Goal: Ask a question

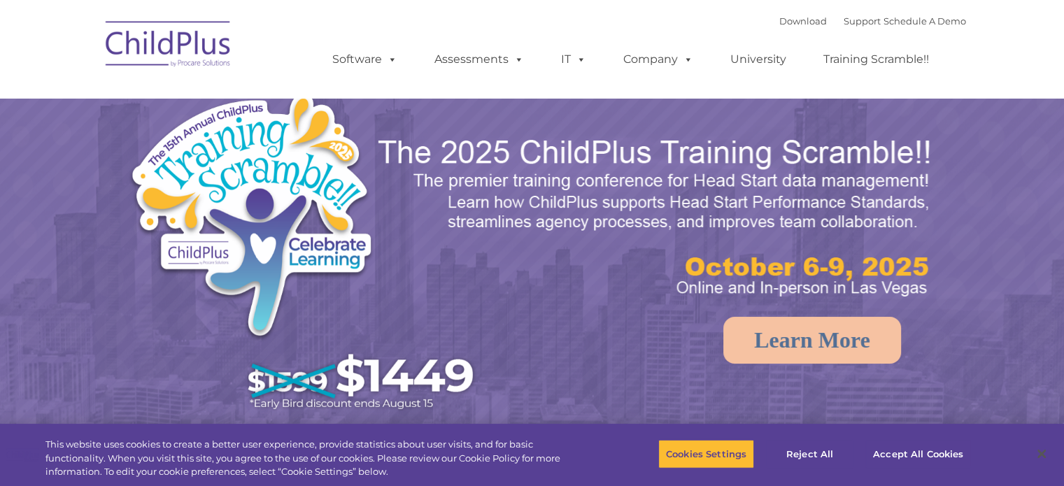
select select "MEDIUM"
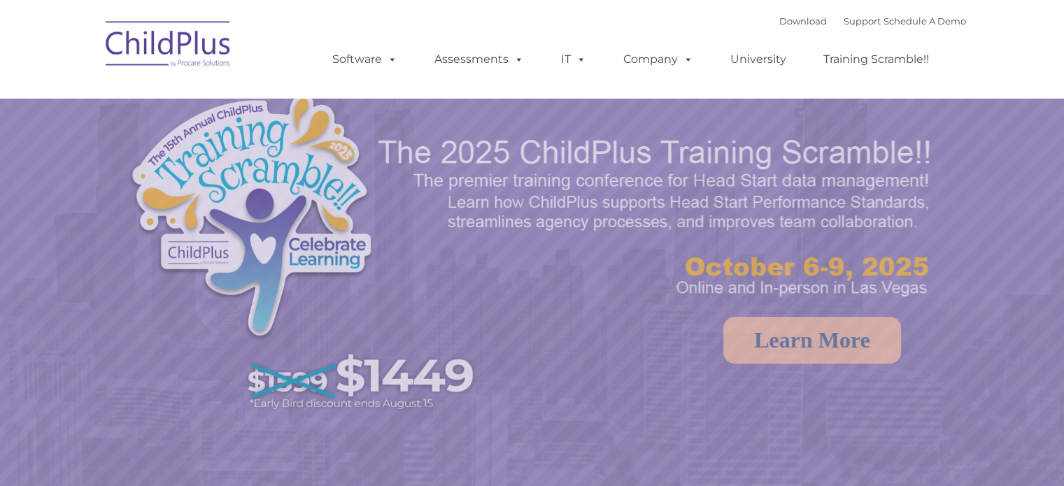
select select "MEDIUM"
